Goal: Check status: Check status

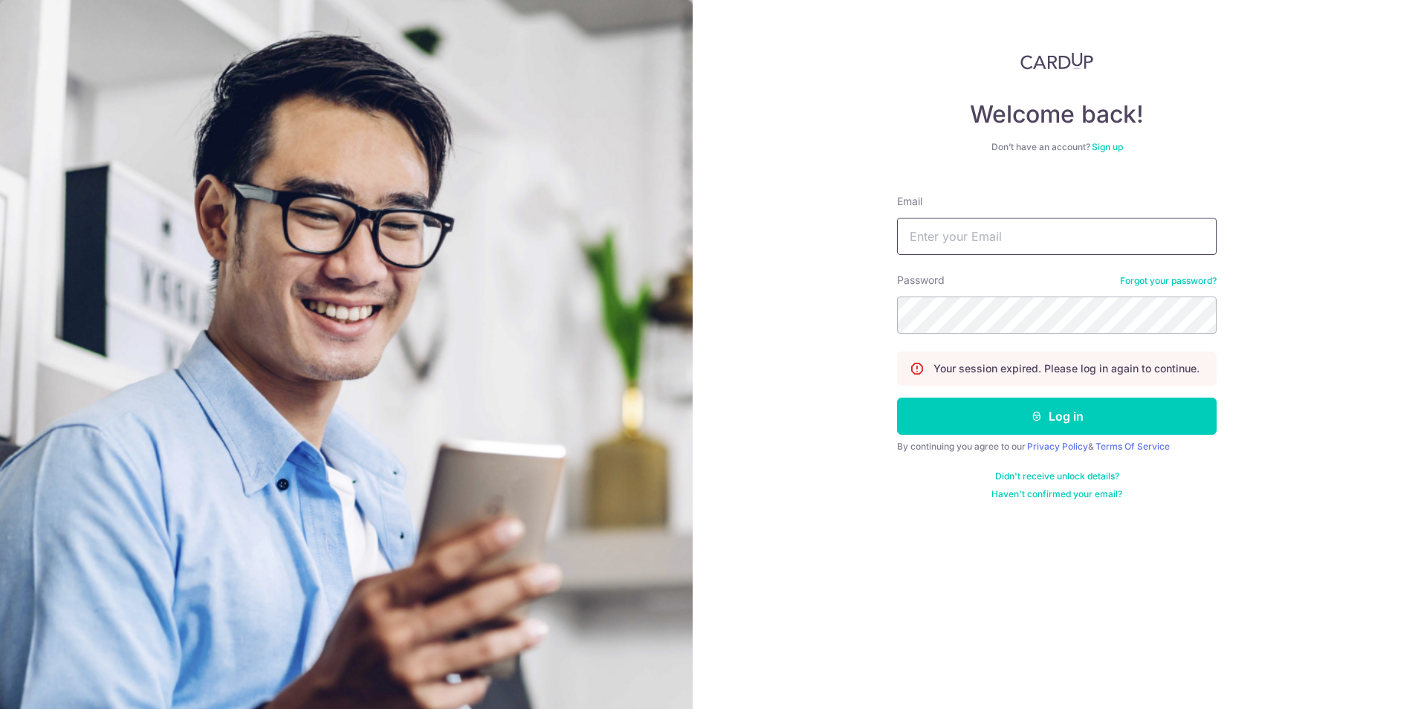
click at [909, 244] on input "Email" at bounding box center [1056, 236] width 319 height 37
type input "[PERSON_NAME][EMAIL_ADDRESS][DOMAIN_NAME]"
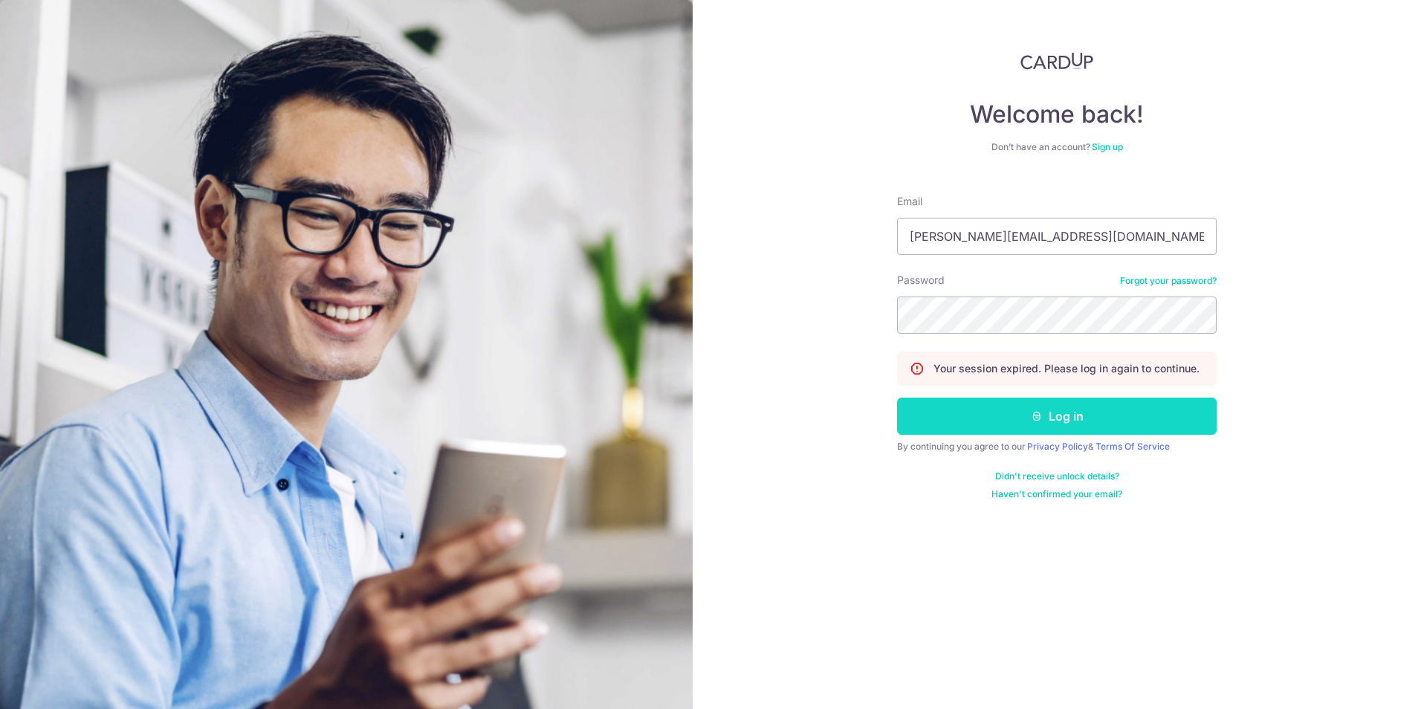
click at [1083, 401] on button "Log in" at bounding box center [1056, 415] width 319 height 37
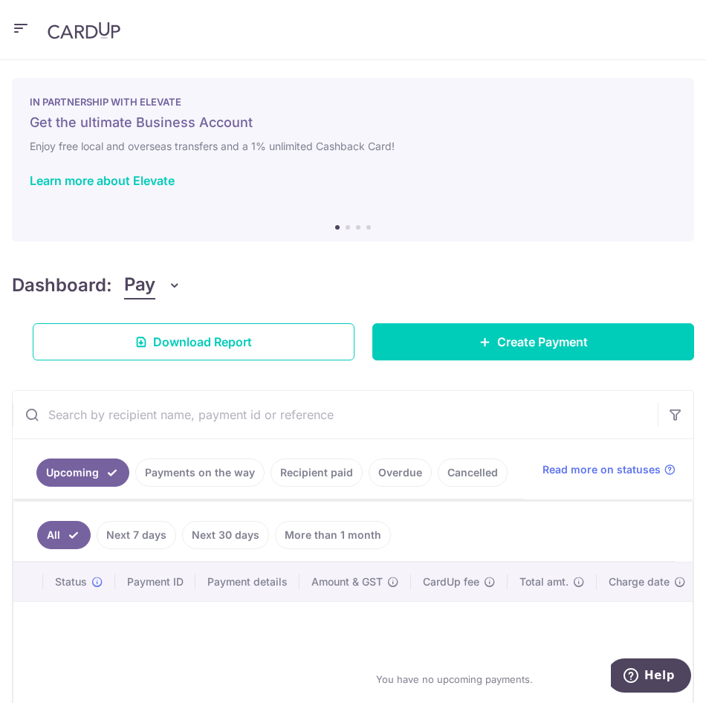
drag, startPoint x: 322, startPoint y: 470, endPoint x: 329, endPoint y: 475, distance: 9.1
click at [329, 475] on link "Recipient paid" at bounding box center [316, 472] width 92 height 28
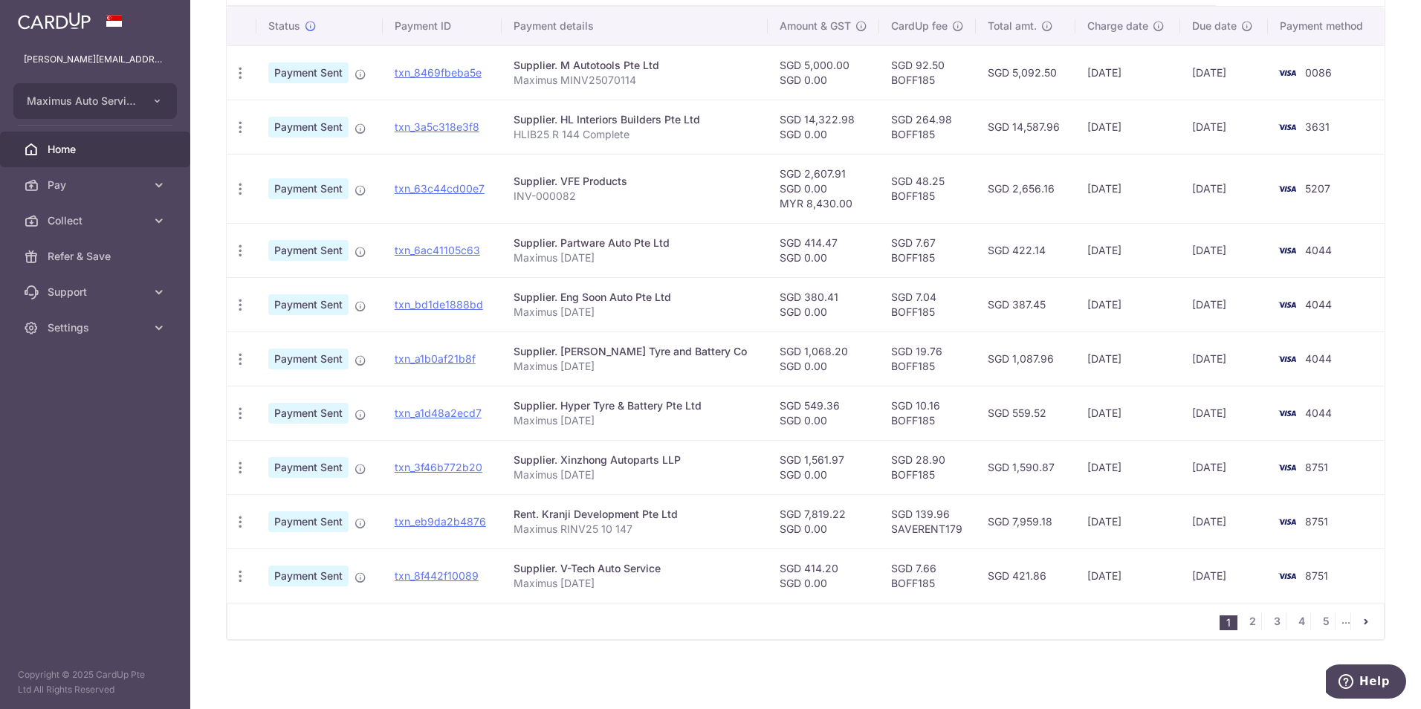
scroll to position [392, 0]
click at [1244, 622] on link "2" at bounding box center [1252, 620] width 18 height 18
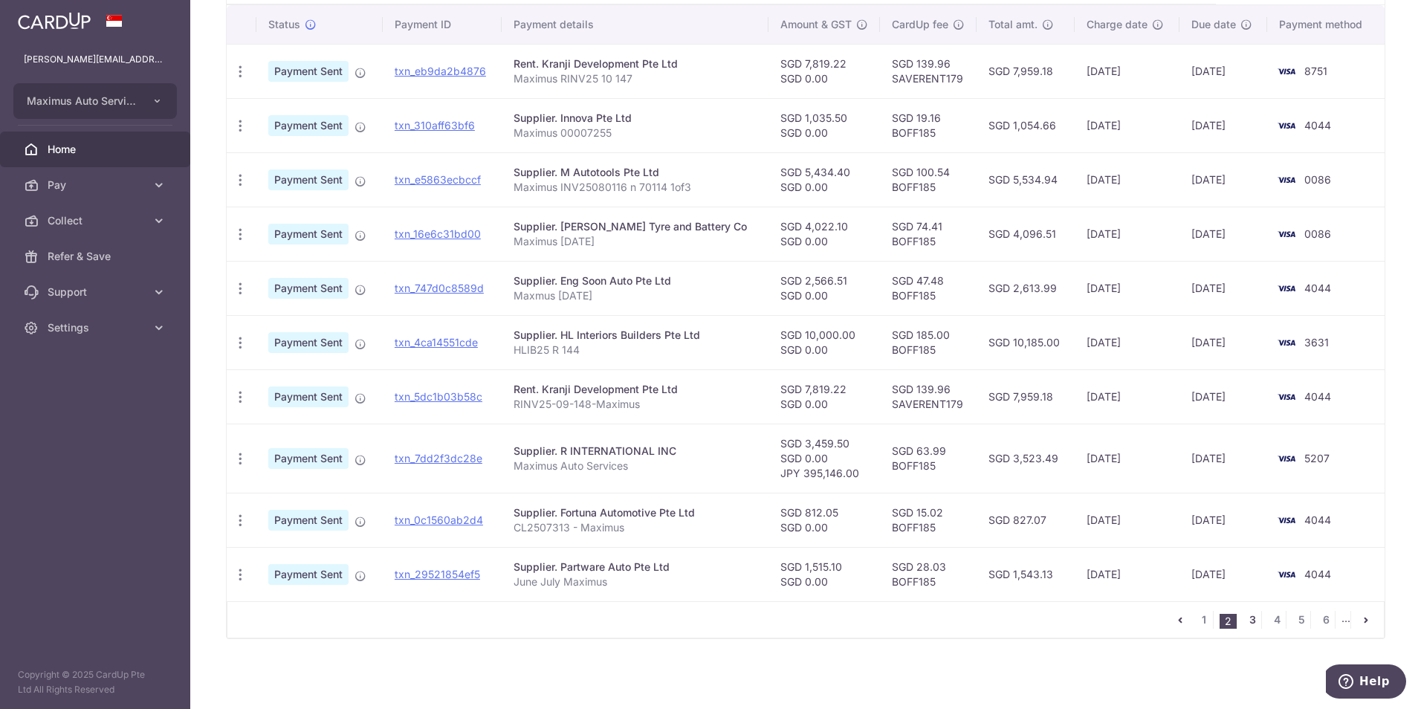
click at [1247, 614] on link "3" at bounding box center [1252, 620] width 18 height 18
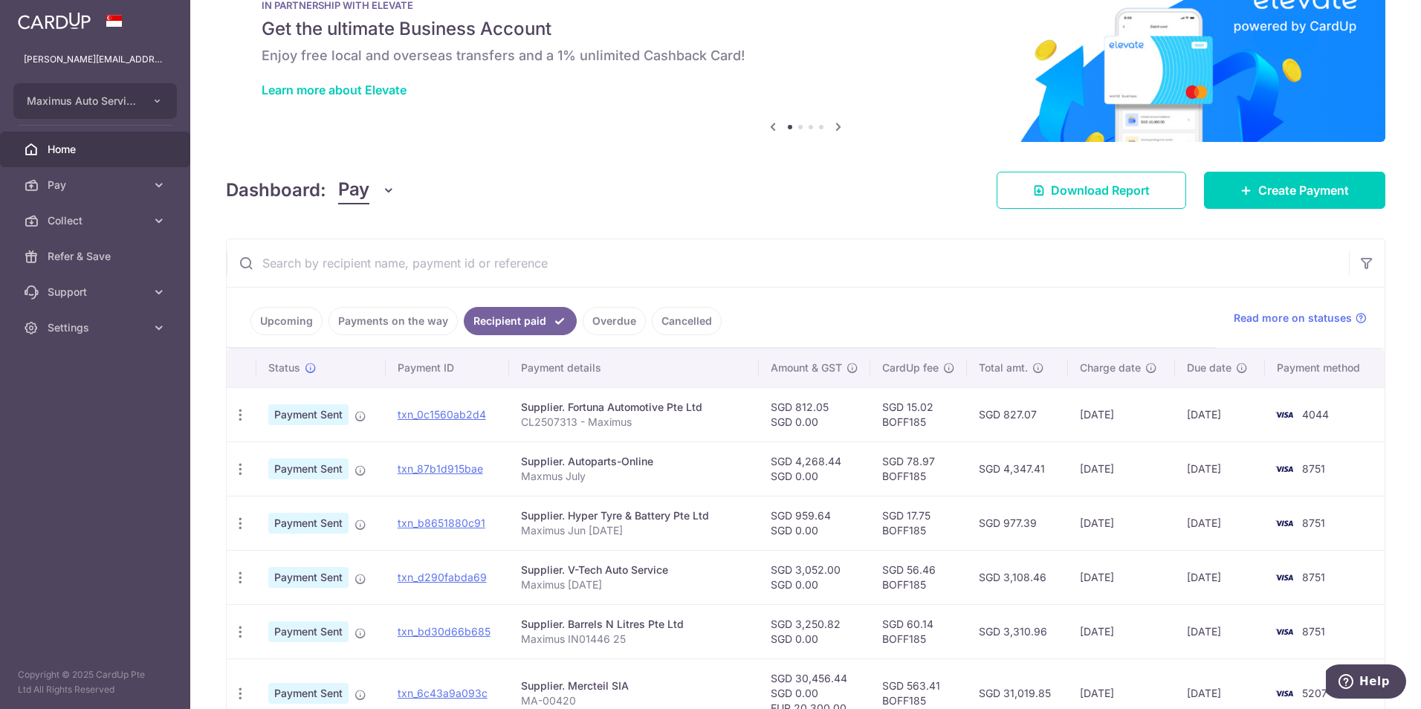
scroll to position [74, 0]
